Goal: Task Accomplishment & Management: Complete application form

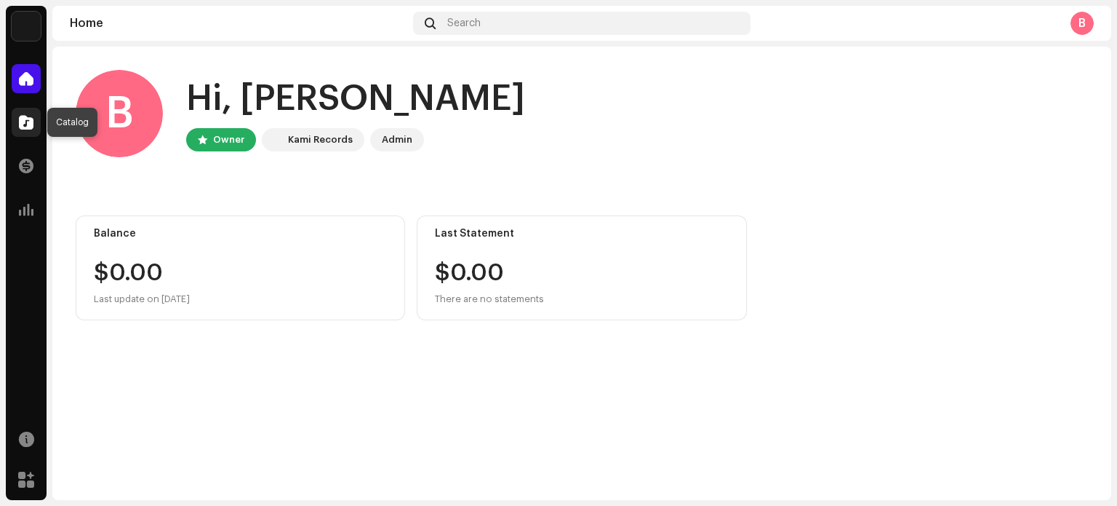
click at [23, 119] on span at bounding box center [26, 122] width 15 height 12
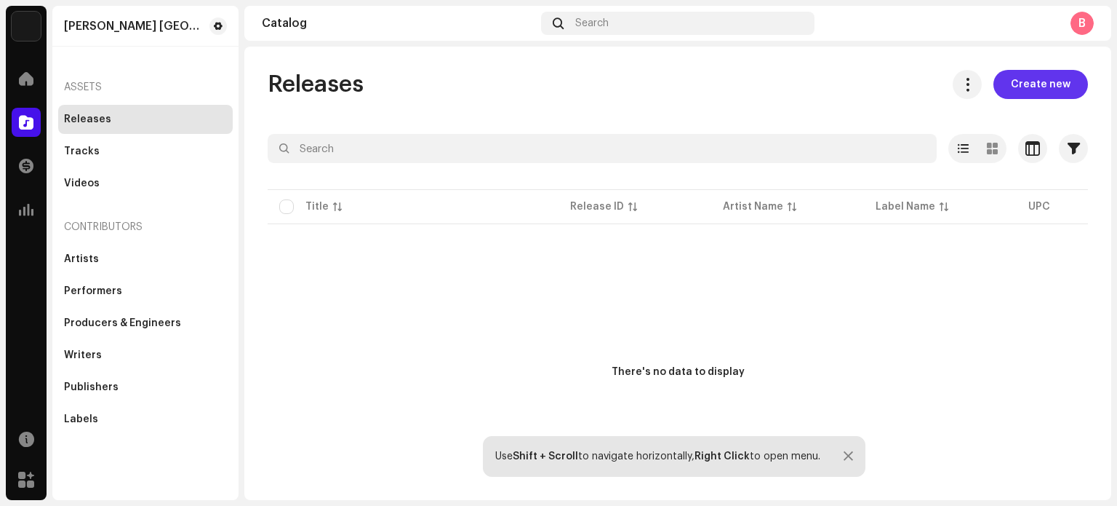
click at [1035, 87] on span "Create new" at bounding box center [1041, 84] width 60 height 29
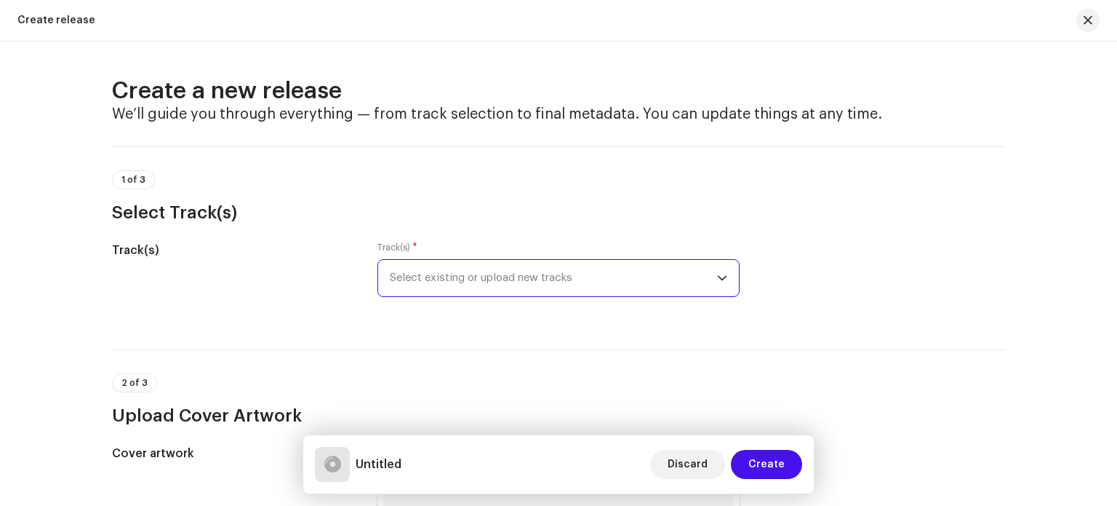
click at [527, 282] on span "Select existing or upload new tracks" at bounding box center [553, 278] width 327 height 36
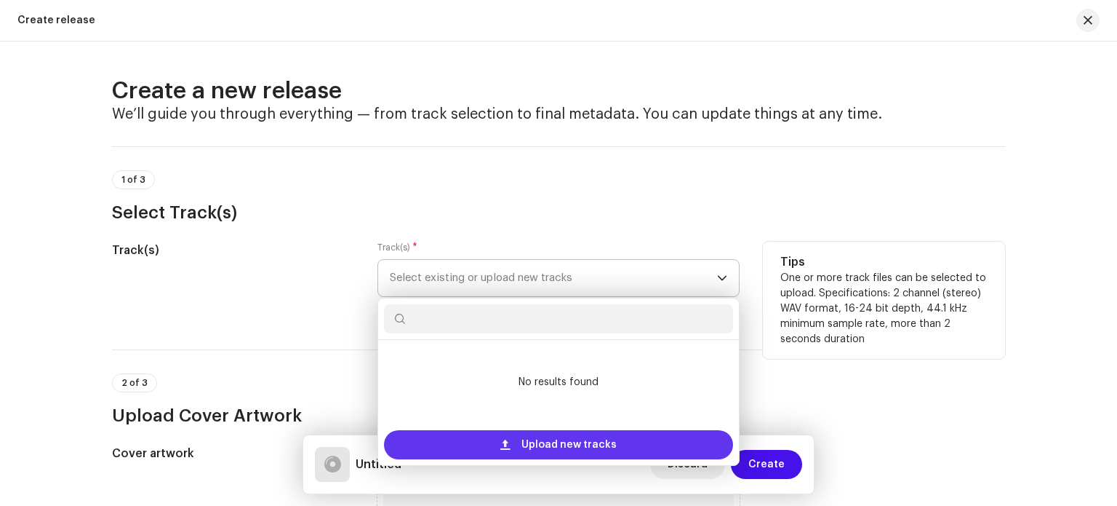
click at [511, 451] on div "Upload new tracks" at bounding box center [558, 444] width 349 height 29
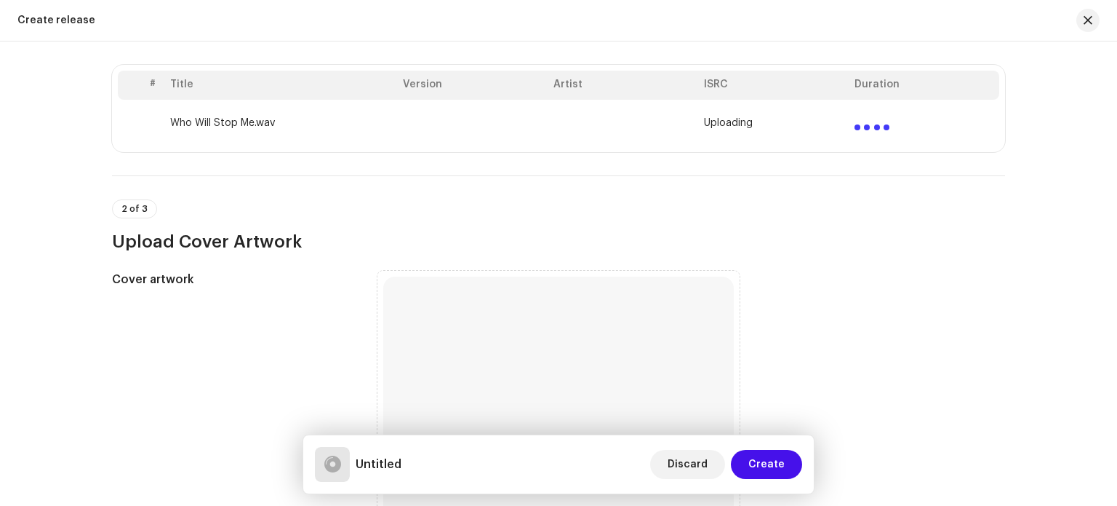
scroll to position [316, 0]
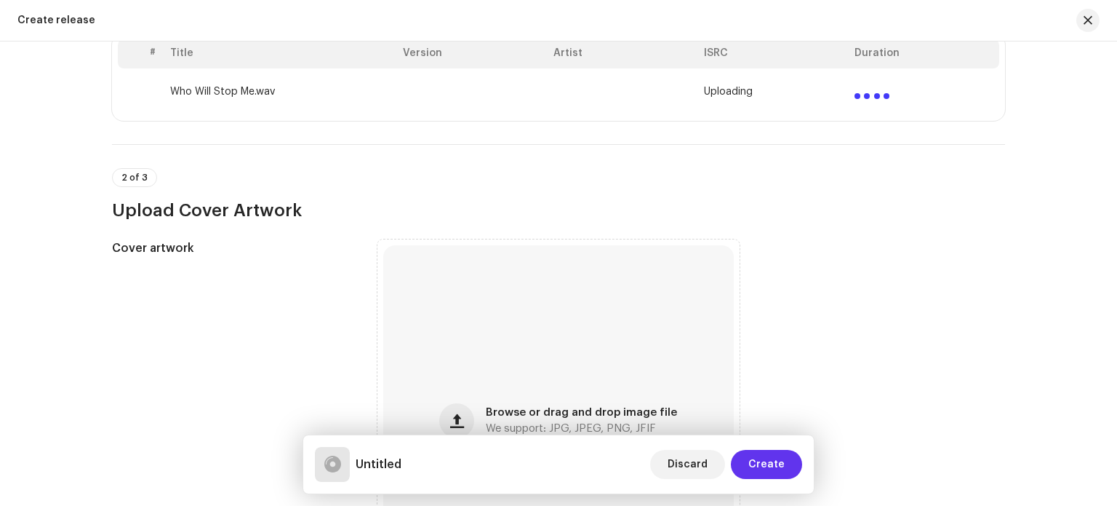
click at [762, 465] on span "Create" at bounding box center [767, 464] width 36 height 29
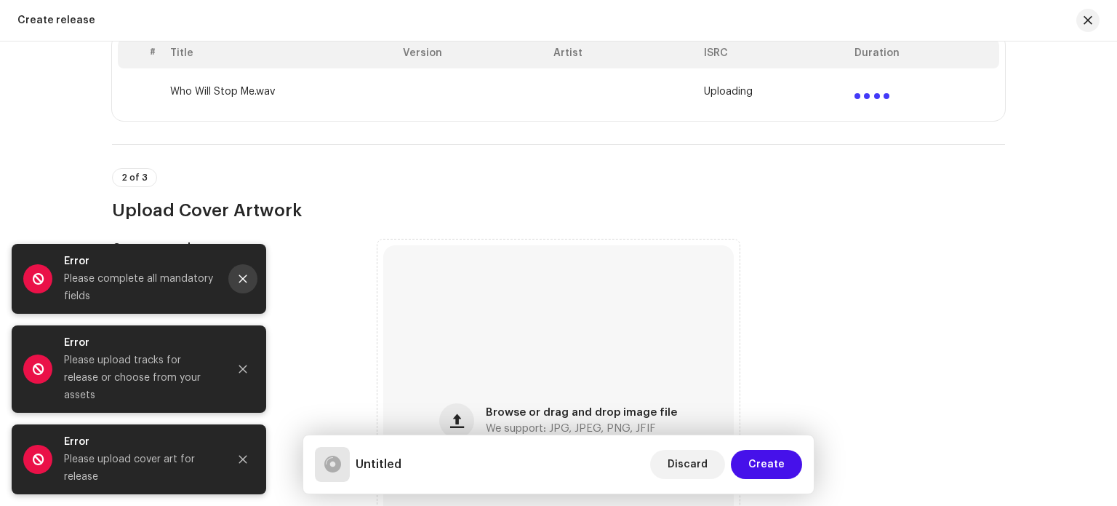
click at [242, 283] on icon "Close" at bounding box center [243, 279] width 8 height 8
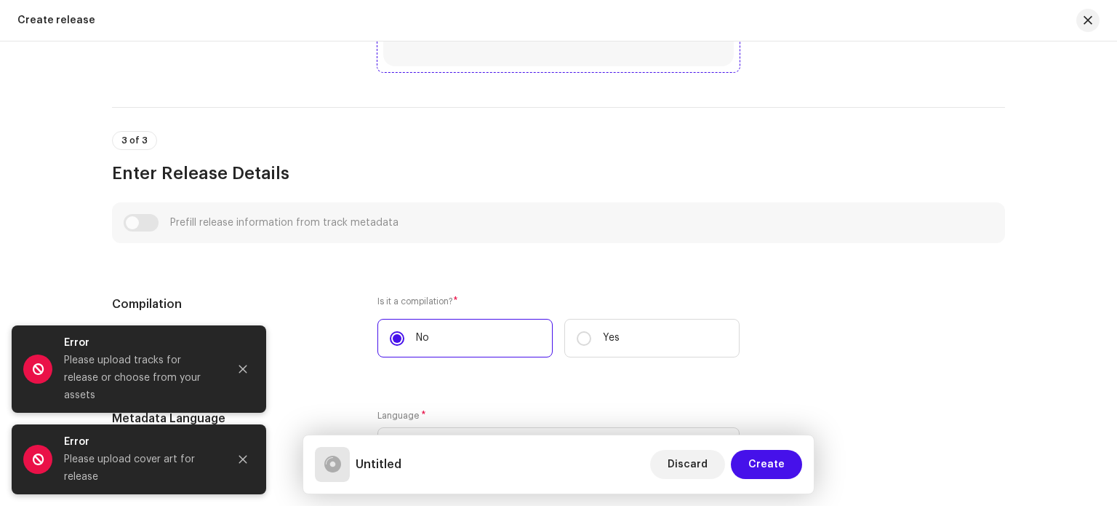
scroll to position [852, 0]
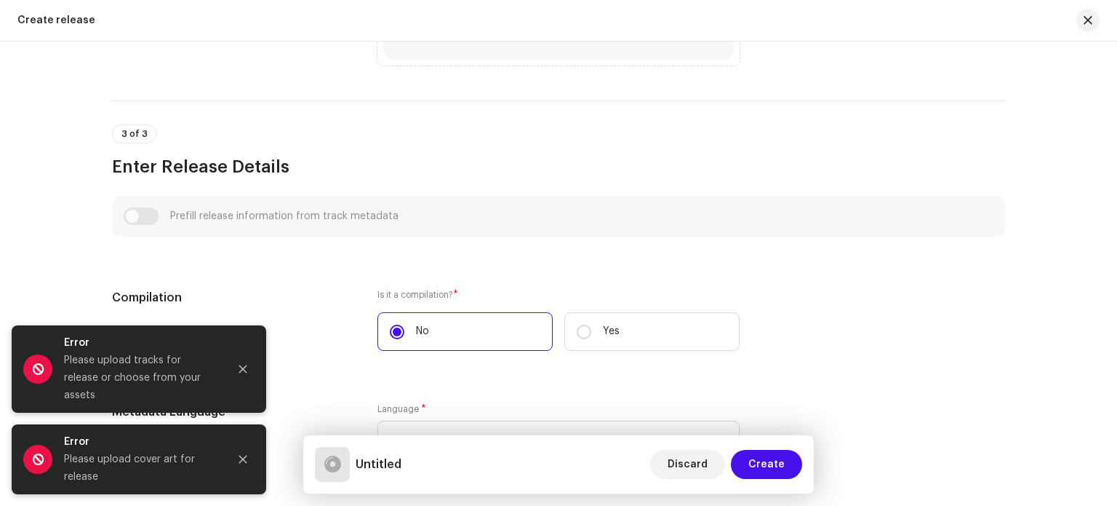
click at [145, 220] on div "Prefill release information from track metadata" at bounding box center [559, 215] width 870 height 17
click at [146, 215] on input "checkbox" at bounding box center [141, 216] width 35 height 17
checkbox input "true"
type input "Who Will Stop Me.wav"
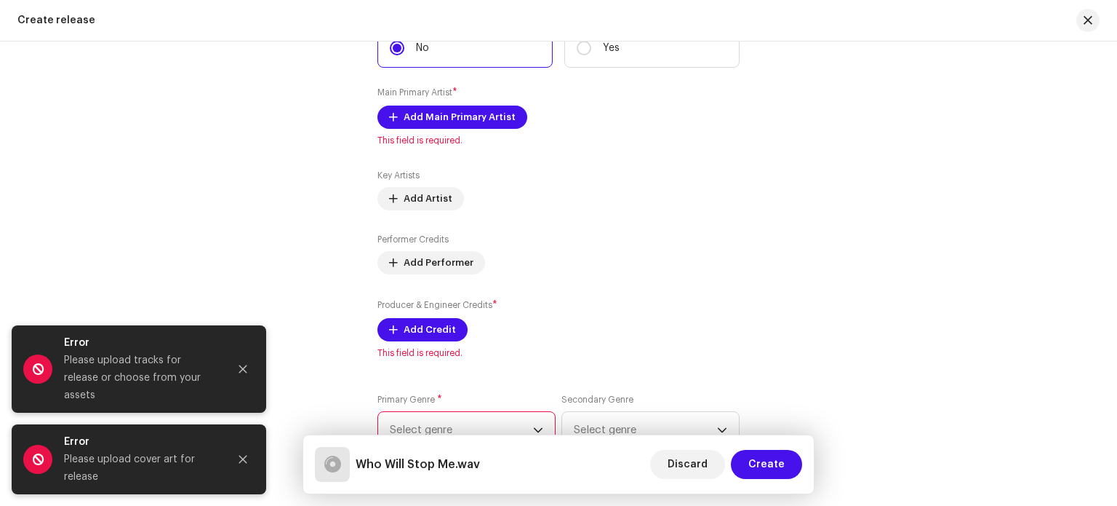
scroll to position [1870, 0]
